Goal: Task Accomplishment & Management: Use online tool/utility

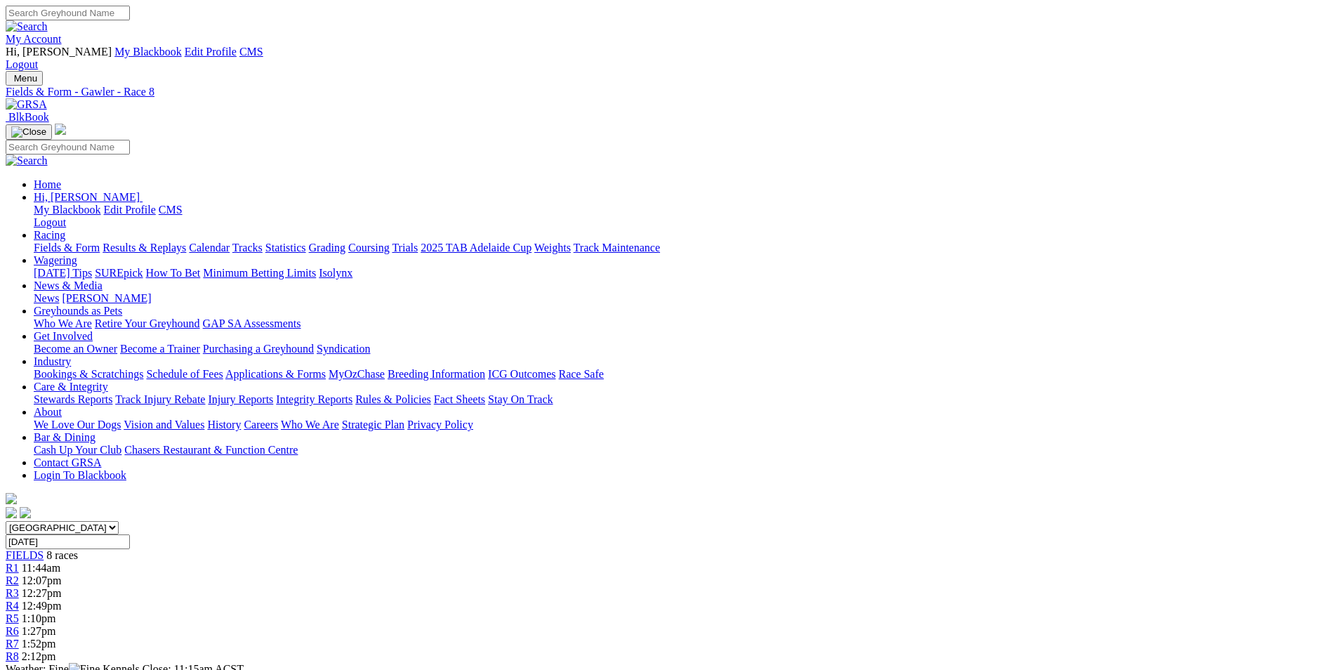
click at [62, 33] on link "My Account" at bounding box center [34, 39] width 56 height 12
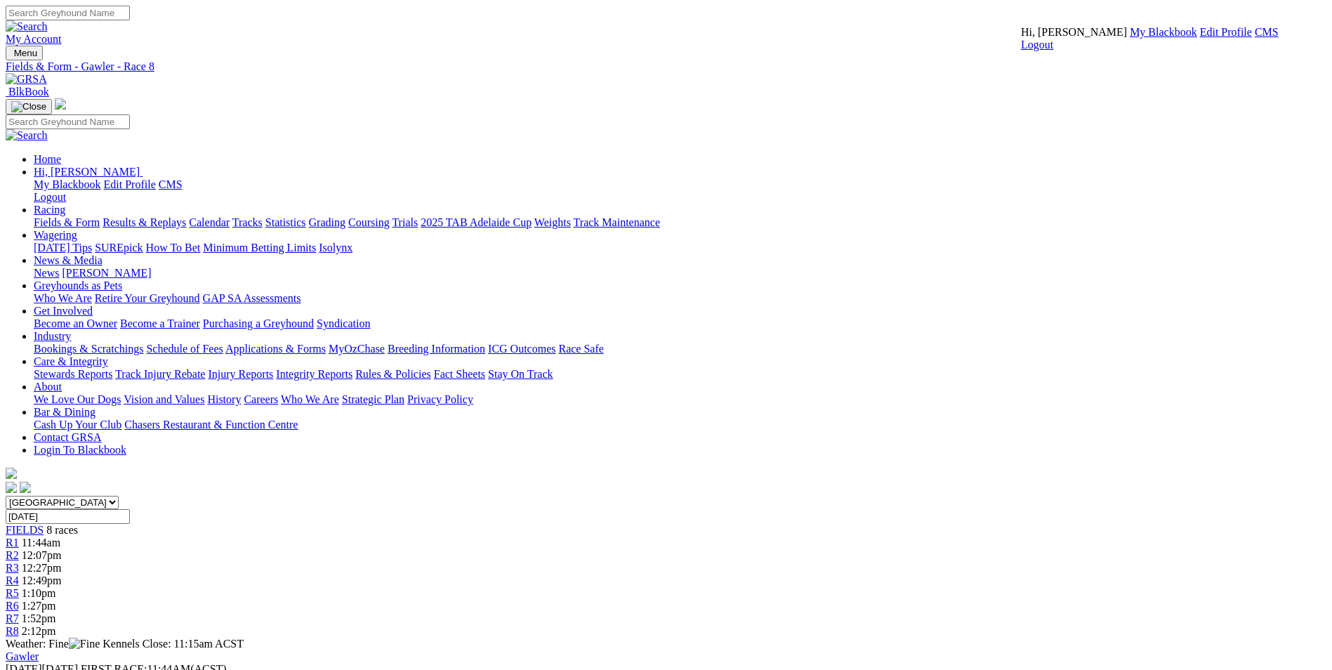
click at [1255, 38] on link "CMS" at bounding box center [1267, 32] width 24 height 12
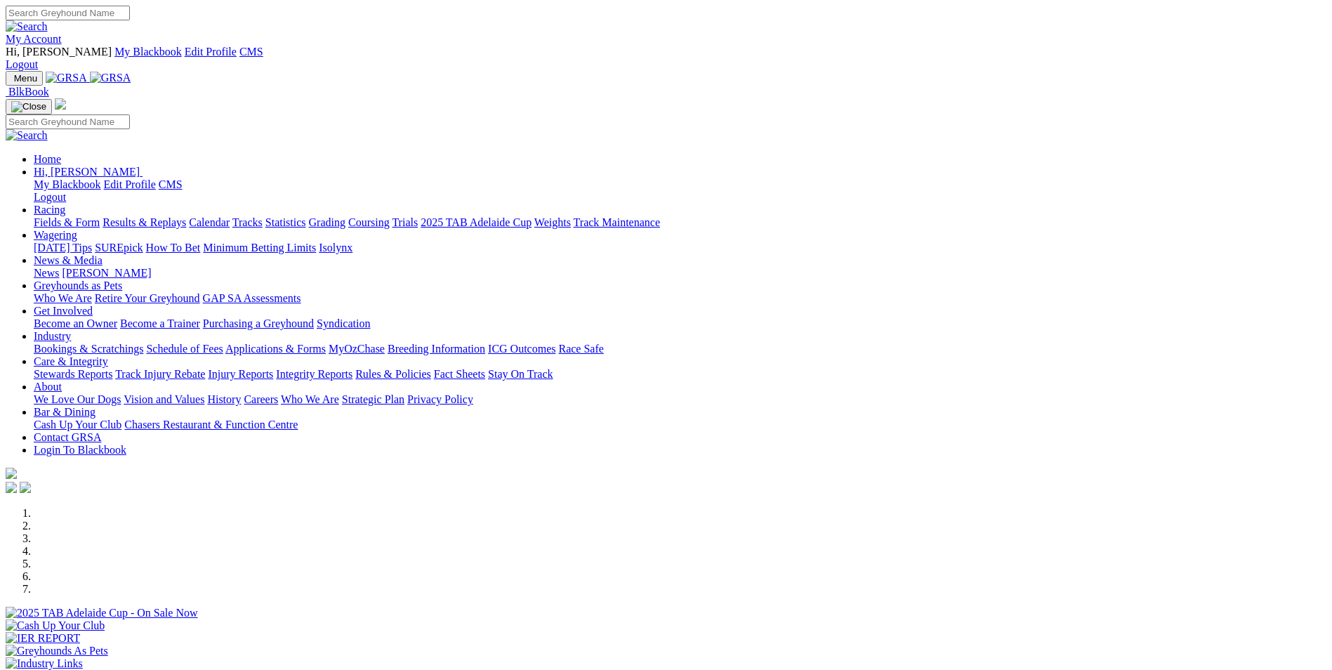
click at [77, 229] on link "Wagering" at bounding box center [56, 235] width 44 height 12
click at [143, 242] on link "SUREpick" at bounding box center [119, 248] width 48 height 12
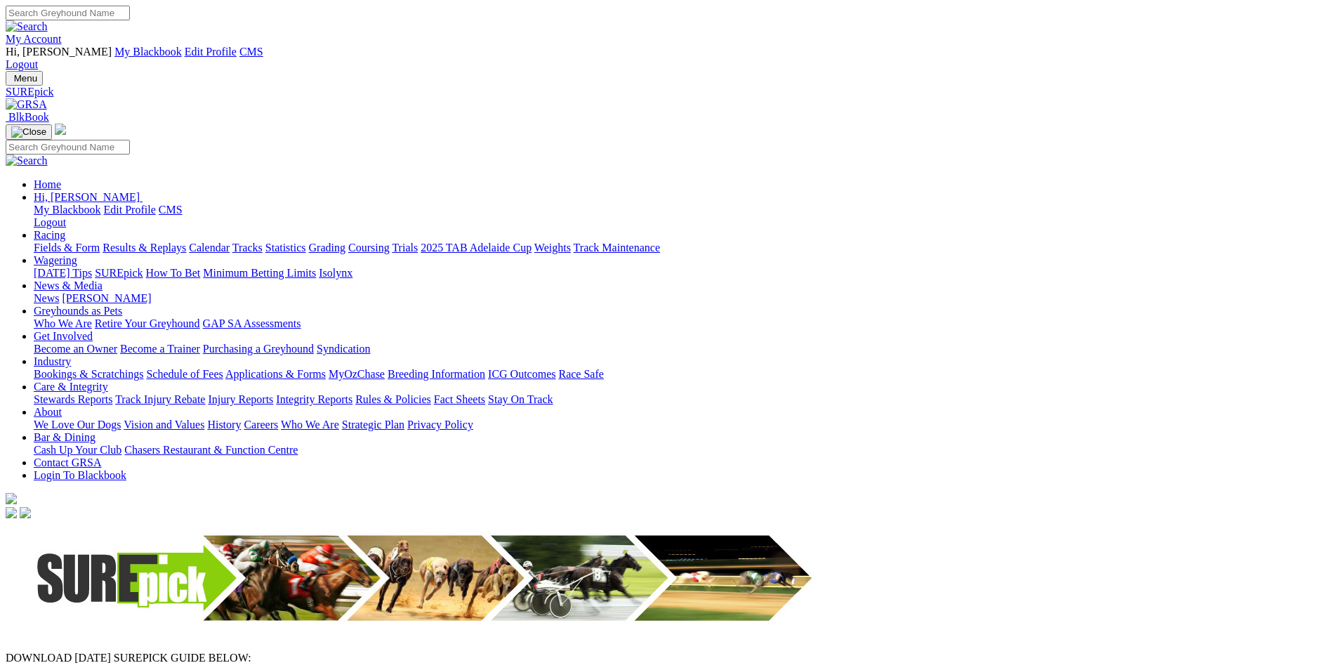
click at [47, 98] on img at bounding box center [26, 104] width 41 height 13
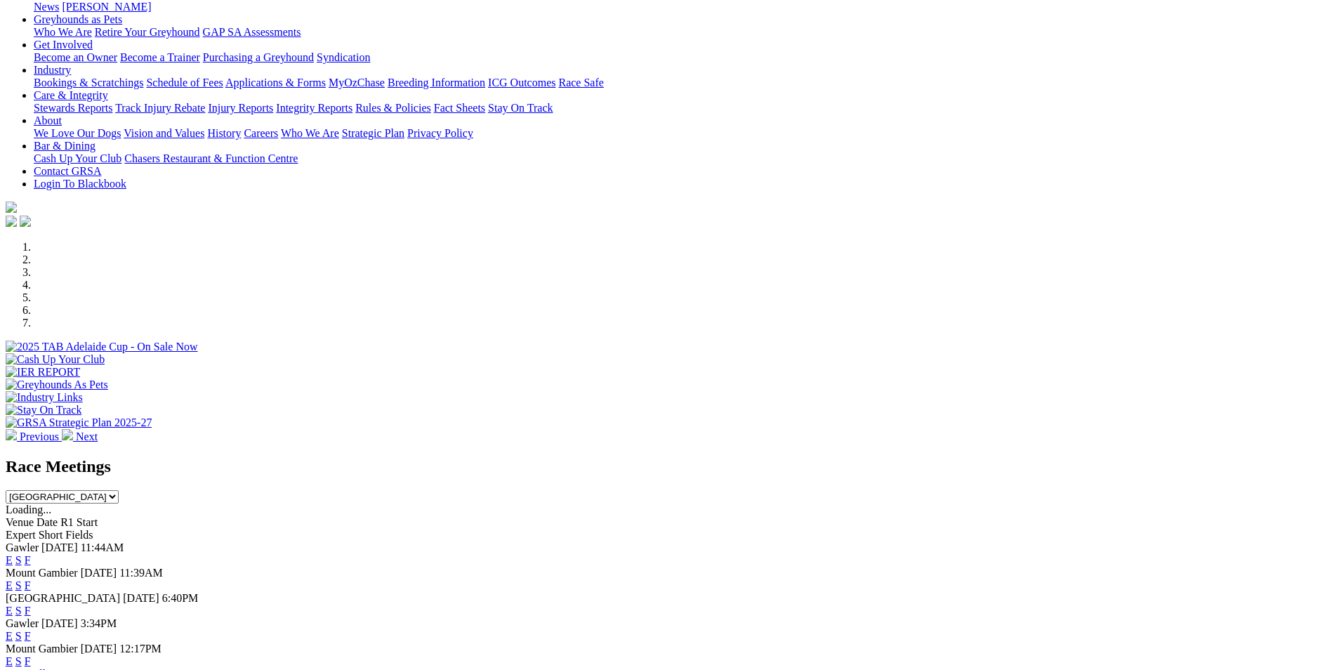
scroll to position [281, 0]
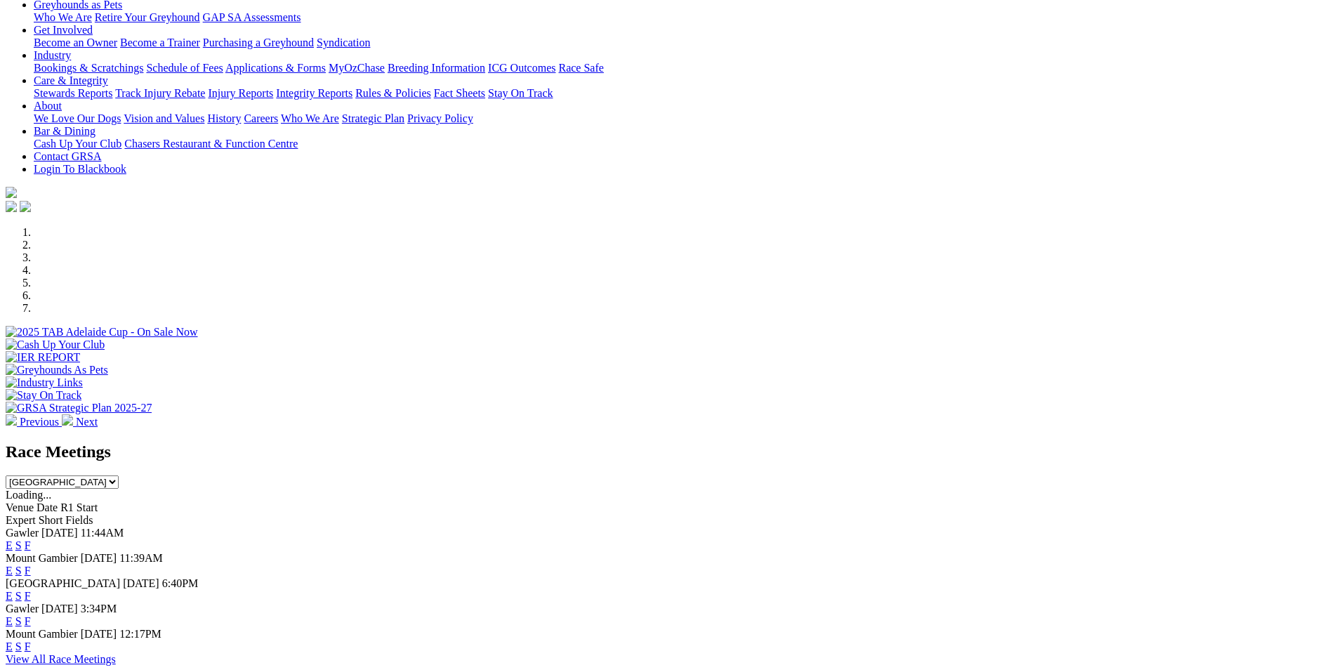
click at [13, 539] on link "E" at bounding box center [9, 545] width 7 height 12
